Goal: Task Accomplishment & Management: Manage account settings

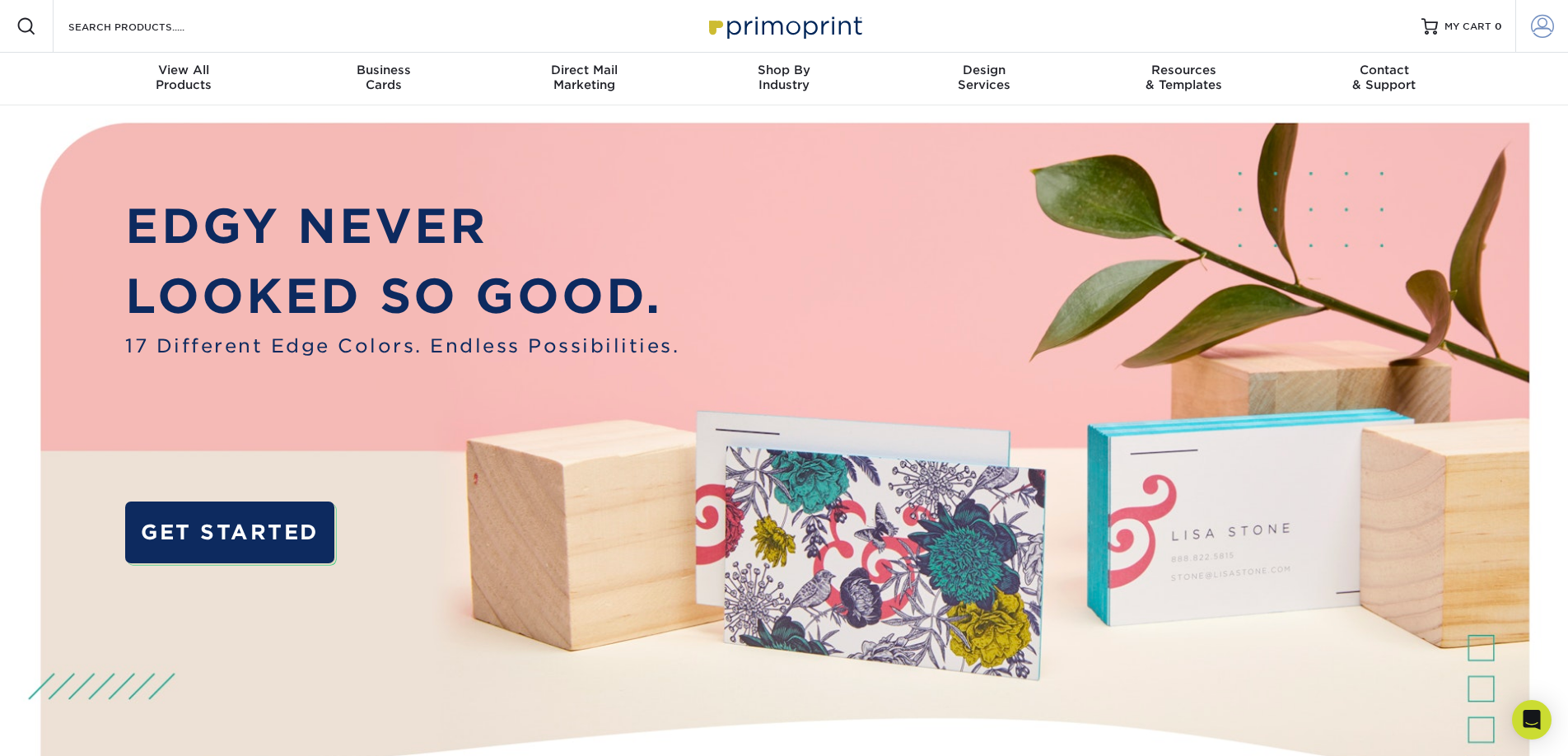
click at [1547, 27] on span at bounding box center [1543, 26] width 23 height 23
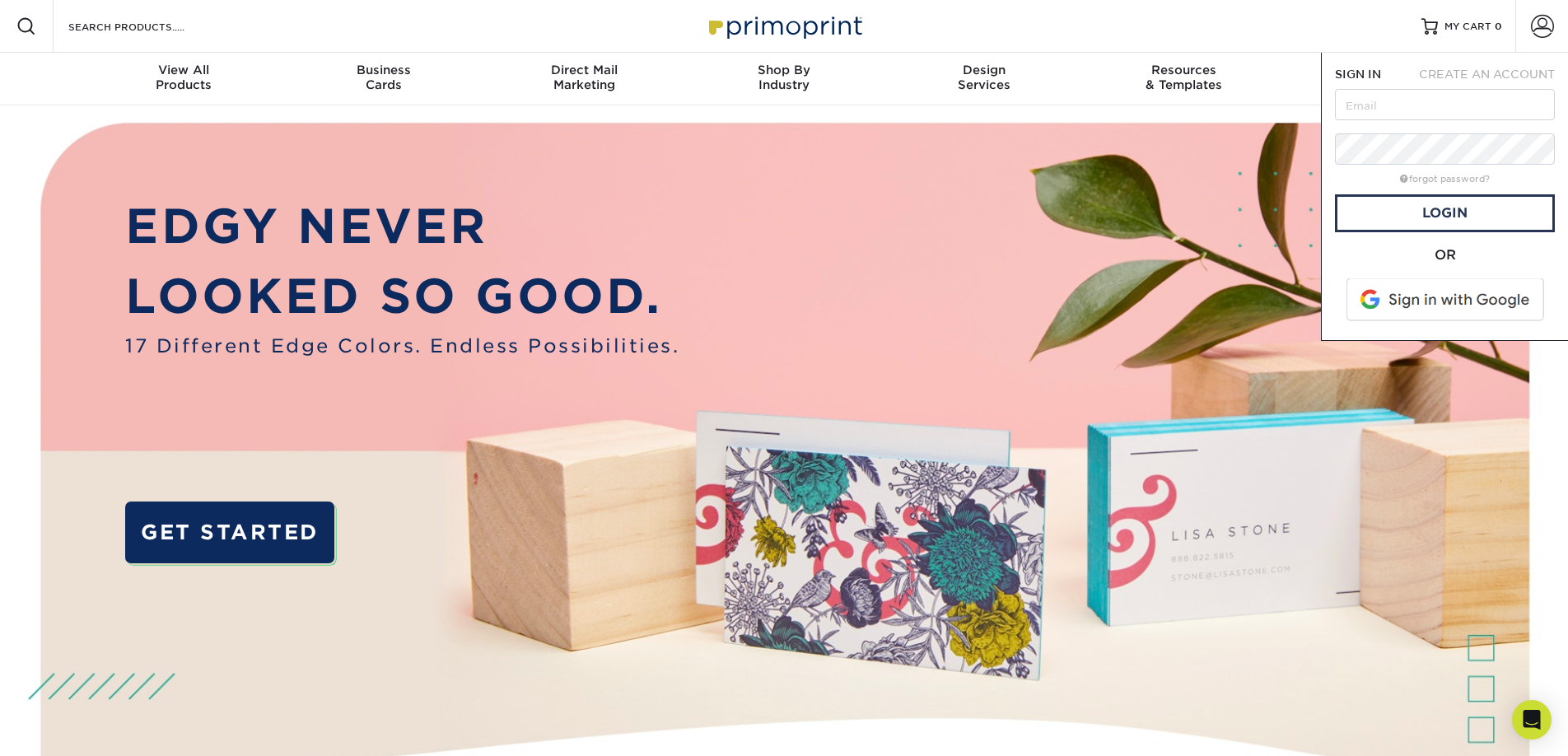
click at [1238, 208] on img at bounding box center [784, 493] width 1552 height 776
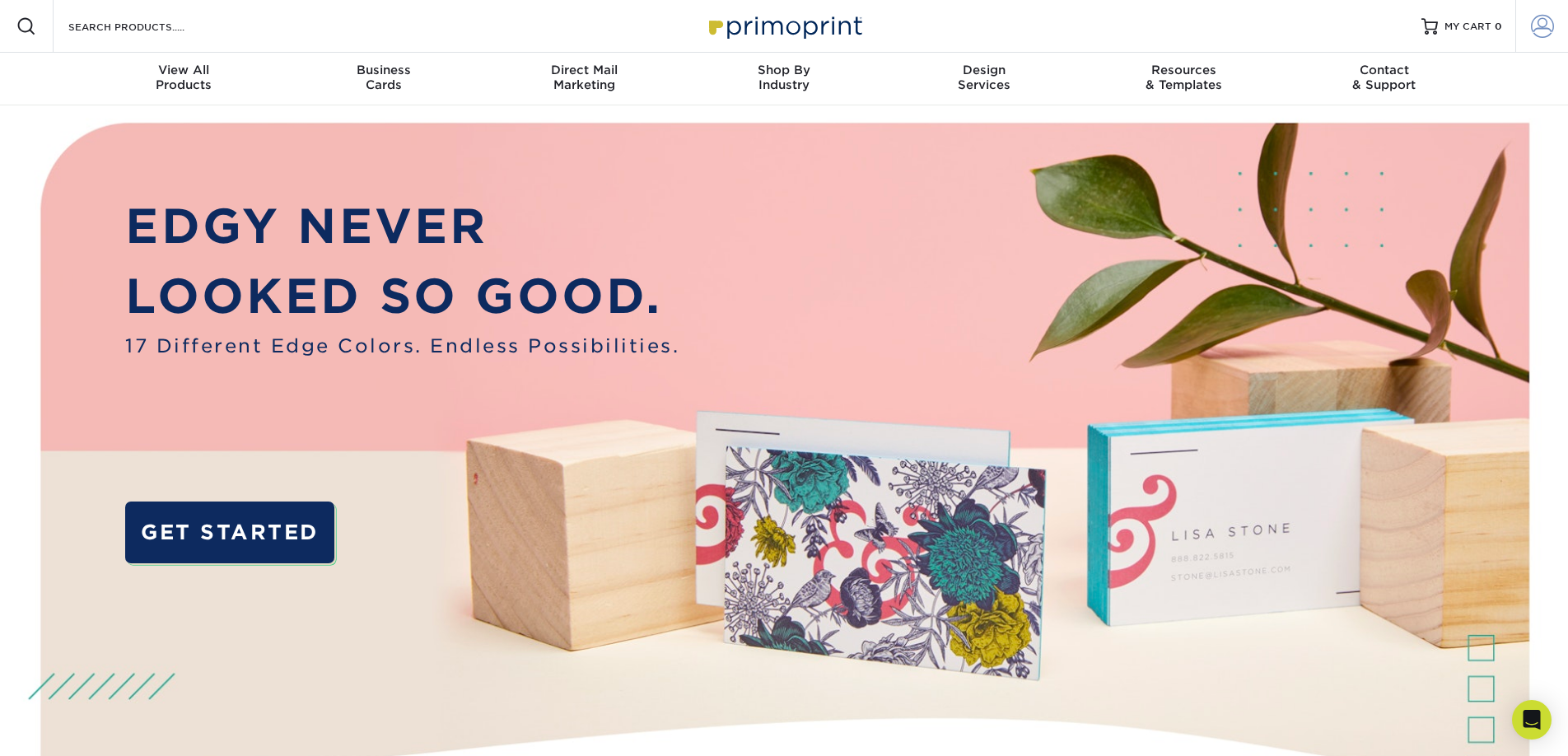
click at [1548, 37] on span at bounding box center [1543, 26] width 23 height 23
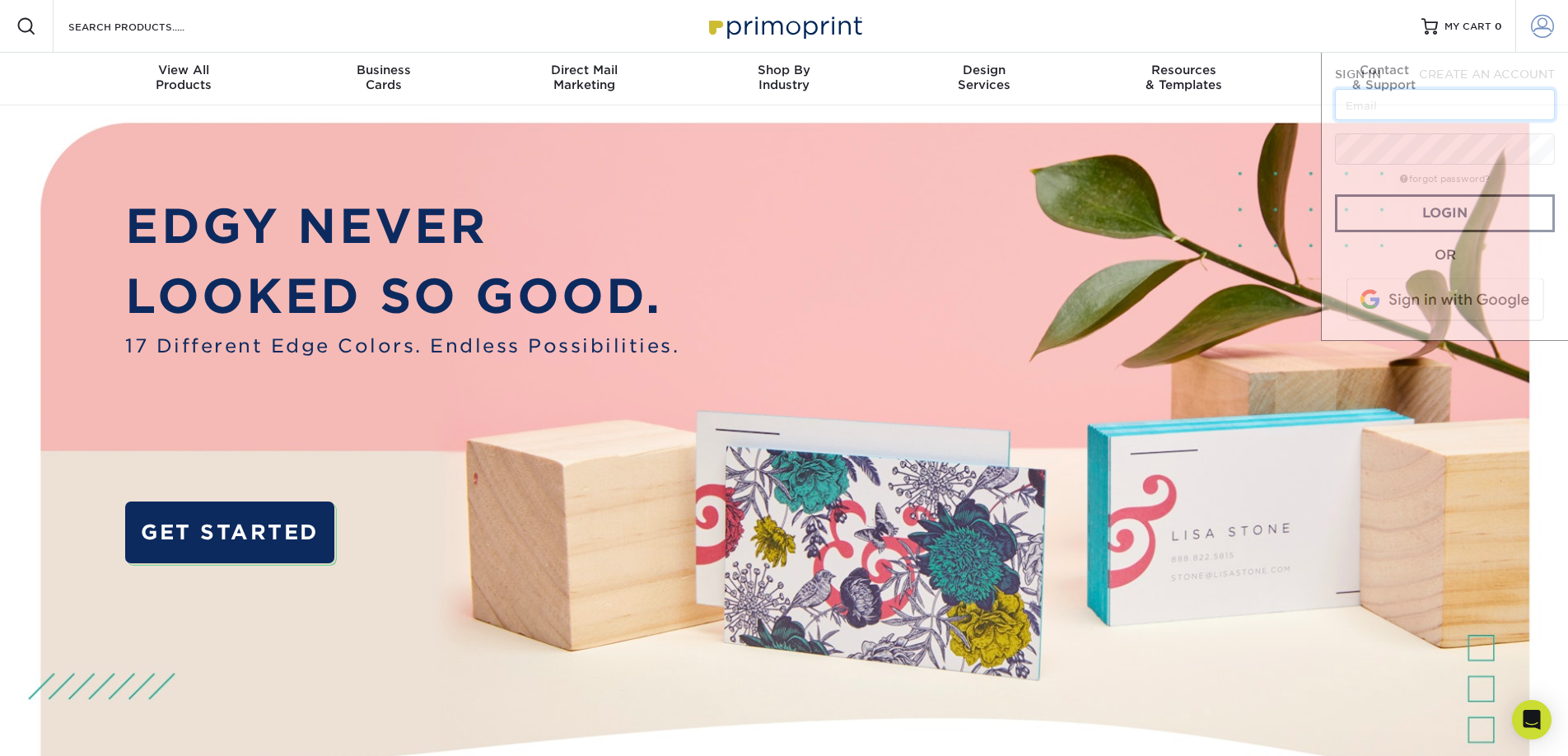
scroll to position [1, 0]
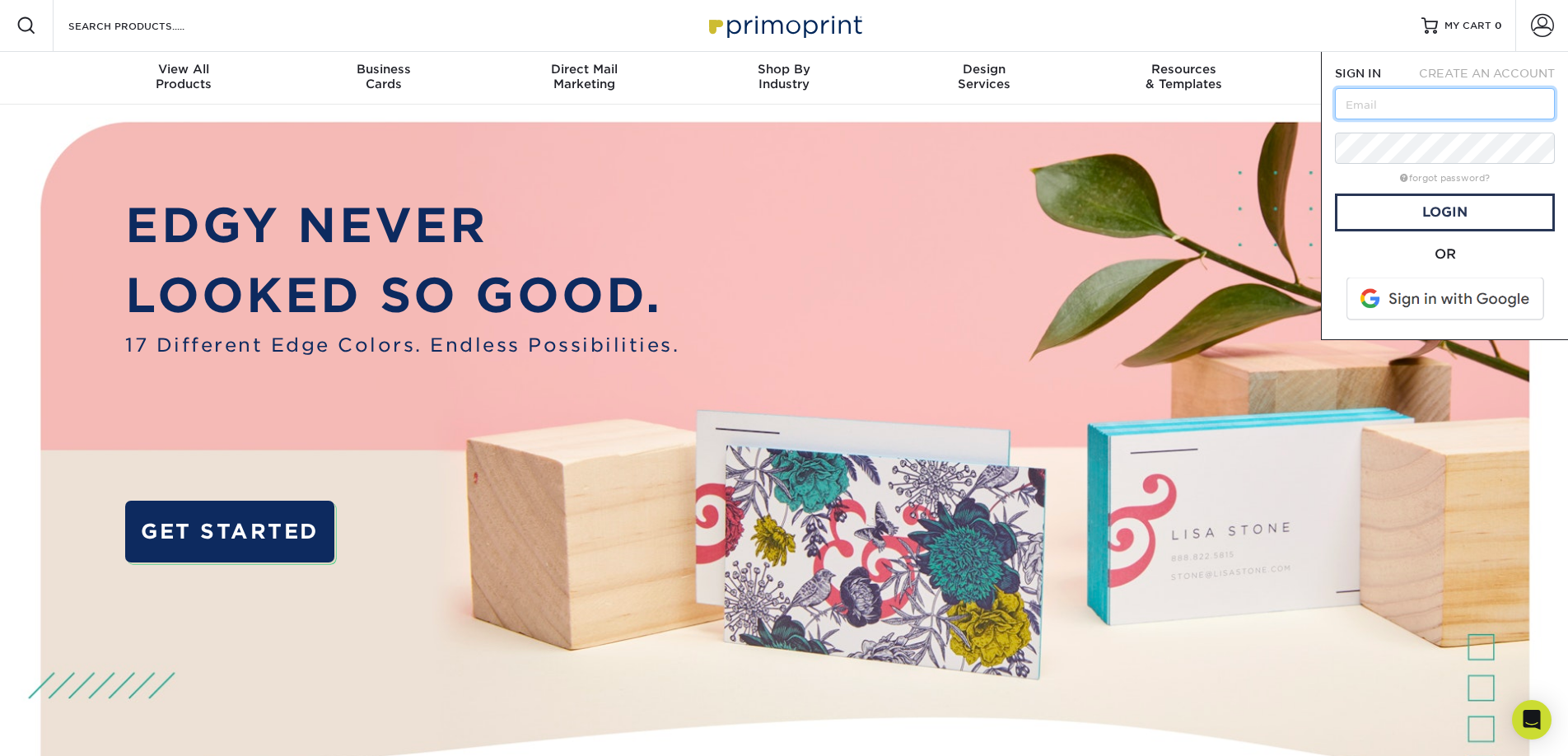
type input "[EMAIL_ADDRESS][DOMAIN_NAME]"
click at [1425, 205] on link "Login" at bounding box center [1445, 213] width 220 height 38
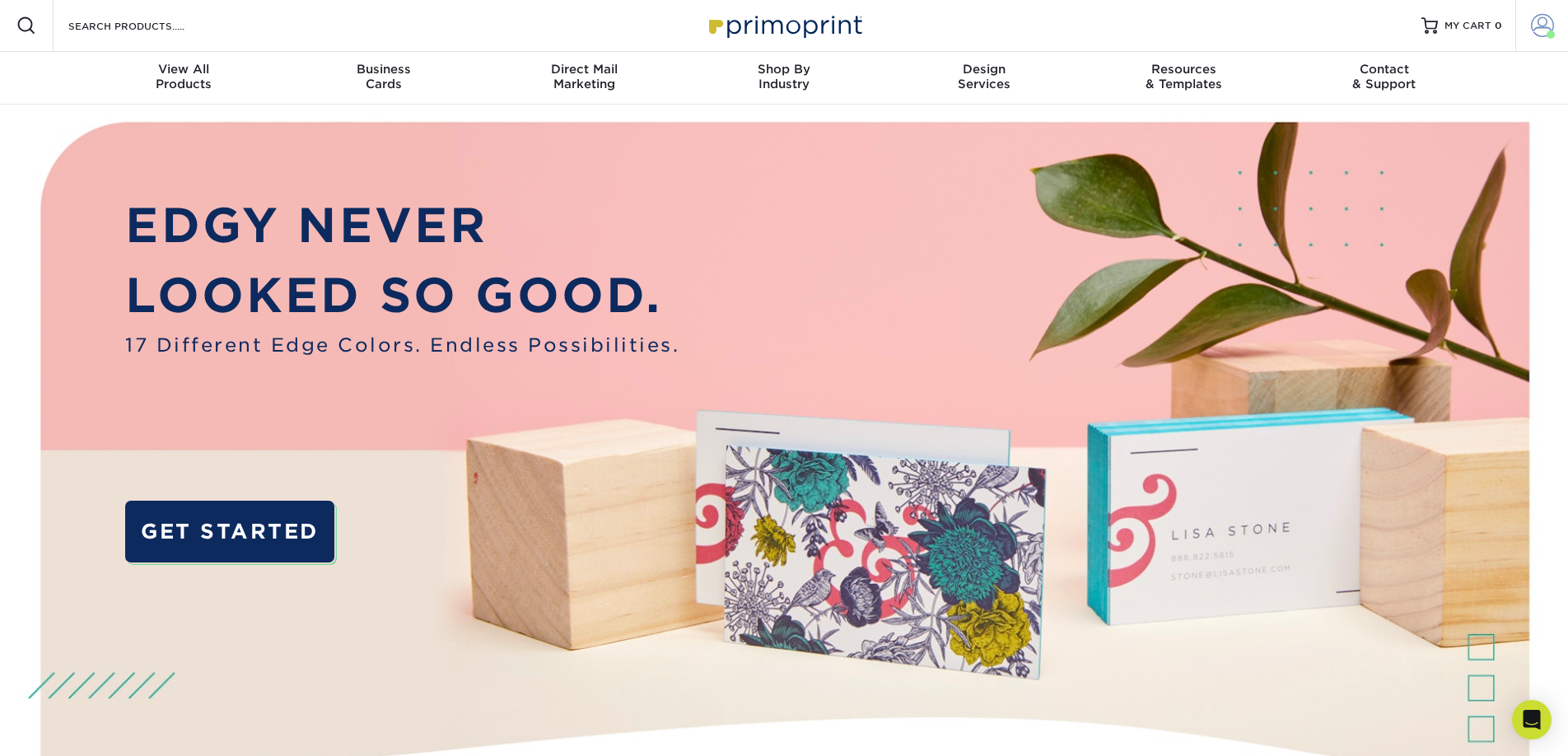
click at [1538, 27] on span at bounding box center [1543, 25] width 23 height 23
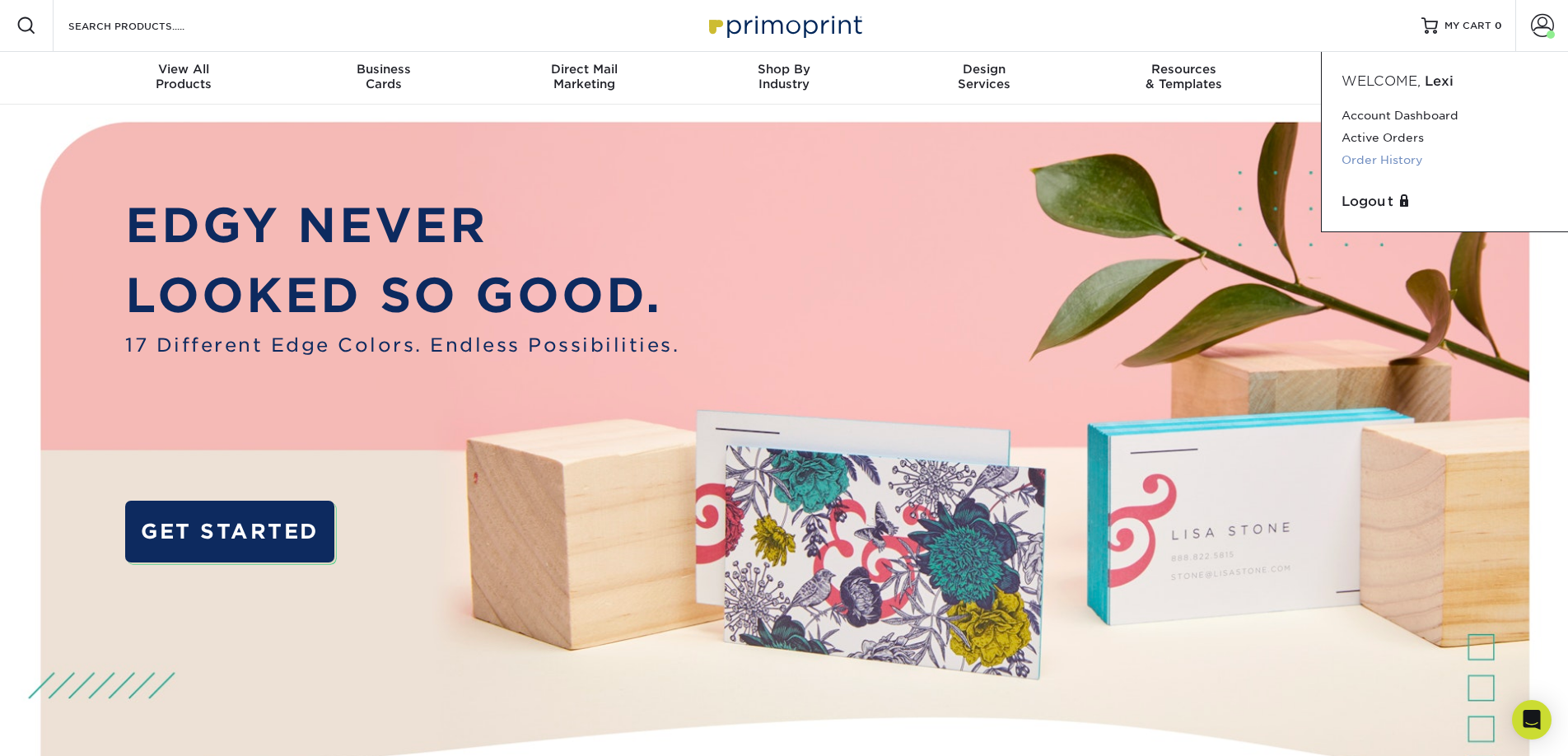
click at [1381, 162] on link "Order History" at bounding box center [1444, 161] width 206 height 22
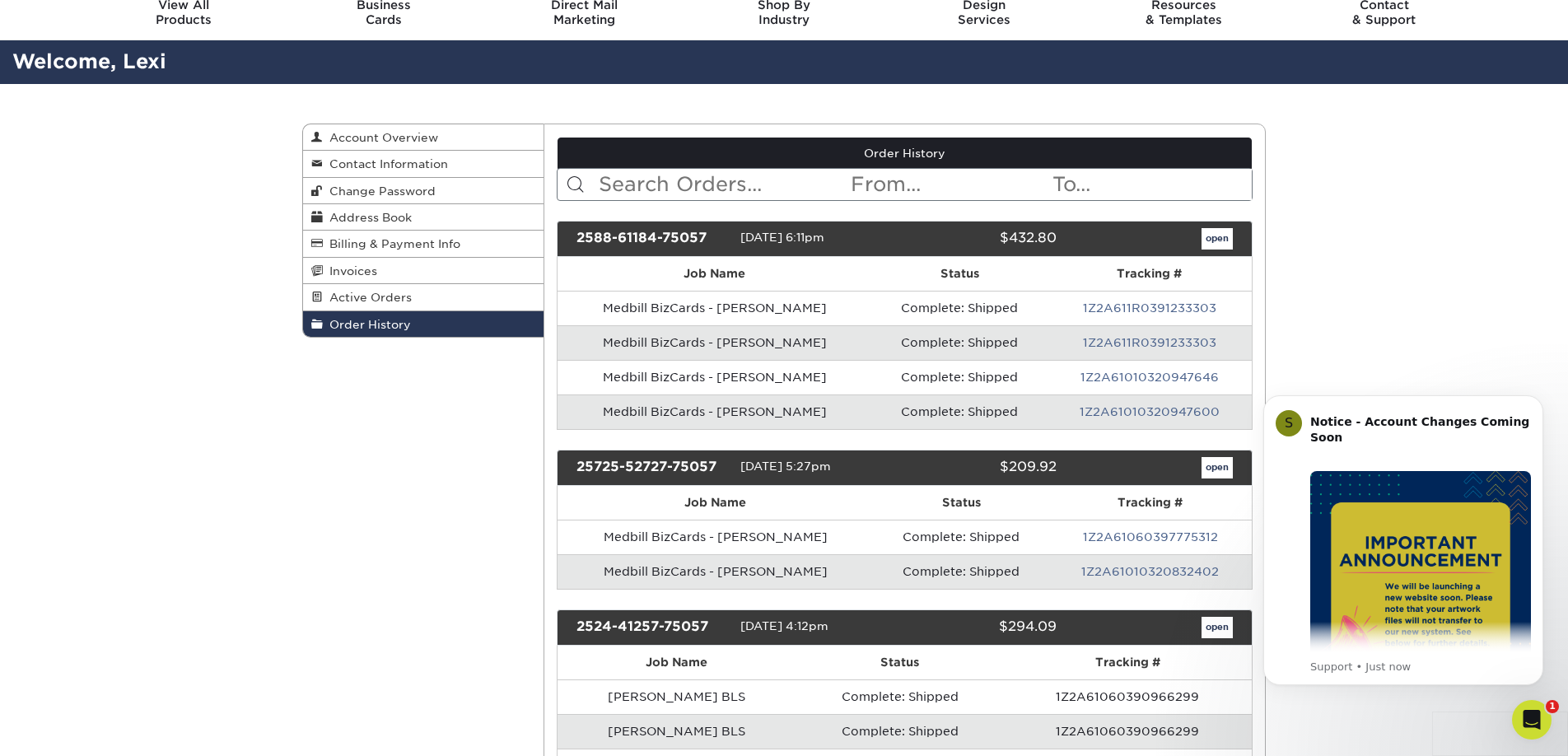
scroll to position [60, 0]
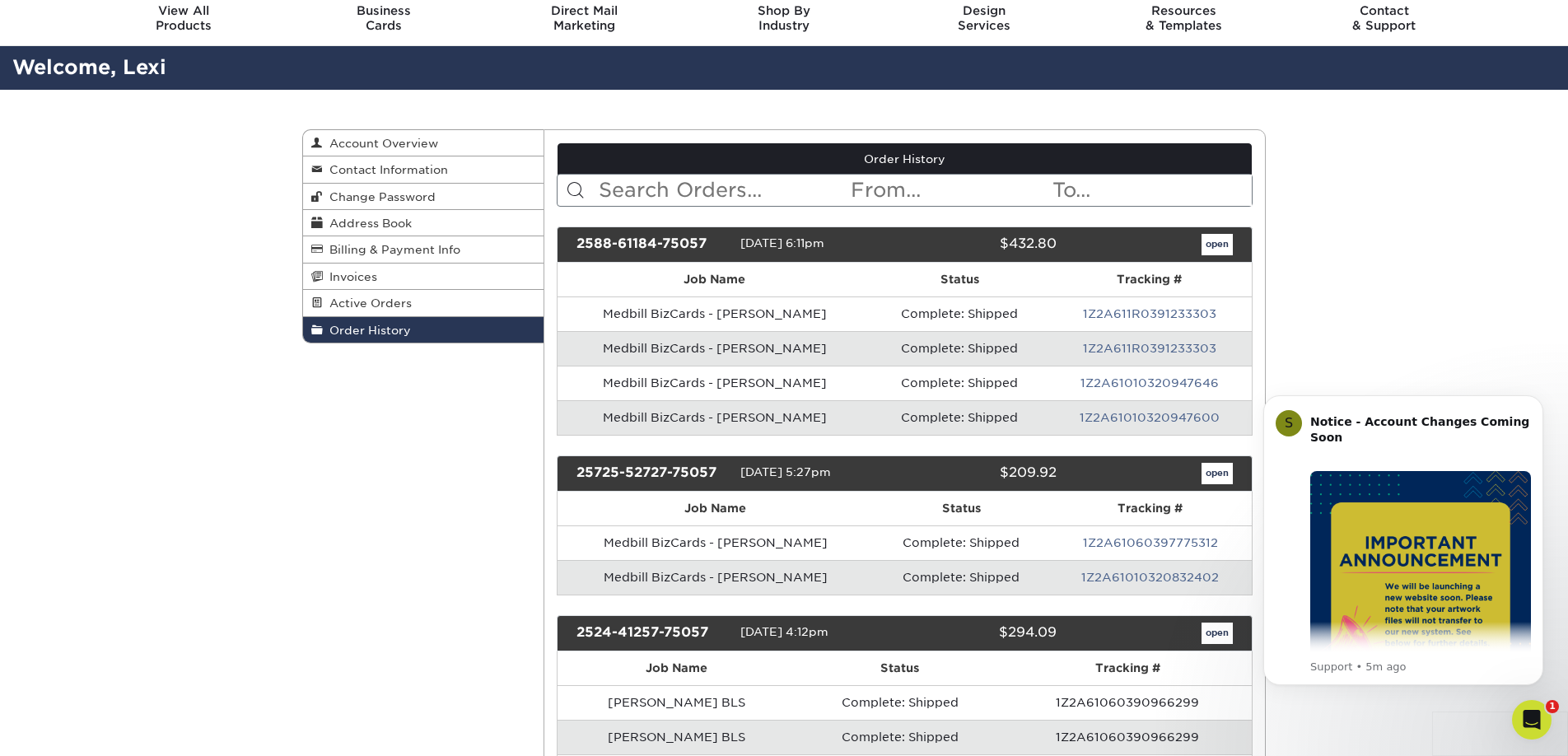
drag, startPoint x: 678, startPoint y: 79, endPoint x: 662, endPoint y: 80, distance: 16.0
click at [677, 79] on h2 "Welcome, Lexi" at bounding box center [784, 67] width 1568 height 30
